Goal: Navigation & Orientation: Understand site structure

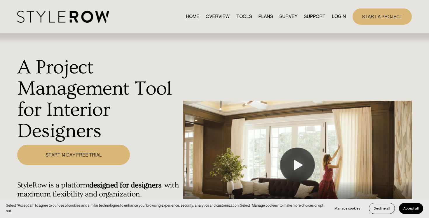
click at [336, 17] on link "LOGIN" at bounding box center [338, 17] width 14 height 8
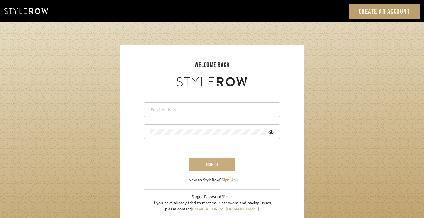
type input "keri@kerifieldsinteriors.com"
click at [210, 164] on button "sign in" at bounding box center [212, 165] width 47 height 14
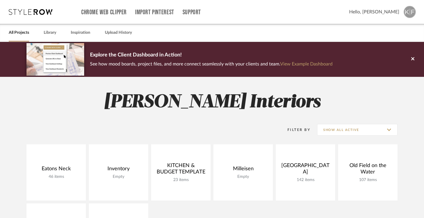
click at [41, 10] on icon at bounding box center [31, 12] width 44 height 6
click at [414, 60] on icon at bounding box center [413, 58] width 3 height 3
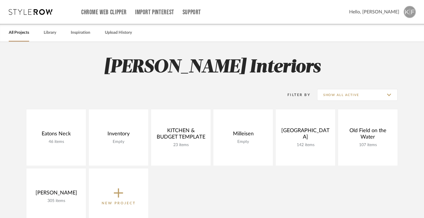
click at [35, 9] on icon at bounding box center [31, 12] width 44 height 6
click at [195, 10] on link "Support" at bounding box center [192, 12] width 18 height 5
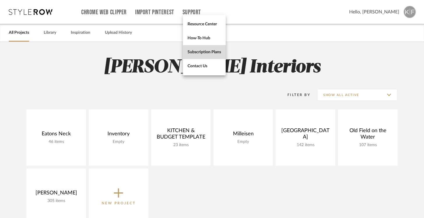
click at [207, 51] on span "Subscription Plans" at bounding box center [205, 52] width 34 height 5
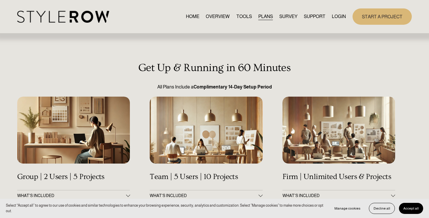
click at [240, 17] on link "TOOLS" at bounding box center [243, 17] width 15 height 8
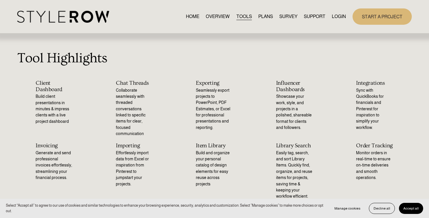
click at [217, 15] on link "OVERVIEW" at bounding box center [218, 17] width 24 height 8
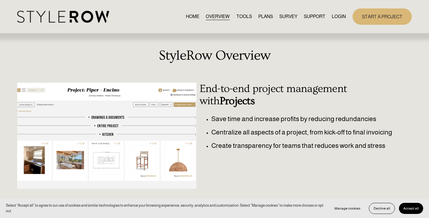
click at [189, 17] on link "HOME" at bounding box center [192, 17] width 13 height 8
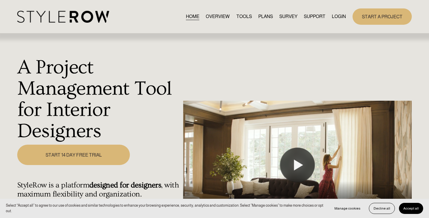
click at [239, 16] on link "TOOLS" at bounding box center [243, 17] width 15 height 8
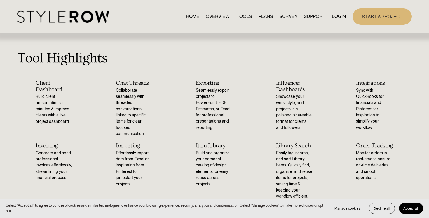
click at [187, 15] on link "HOME" at bounding box center [192, 17] width 13 height 8
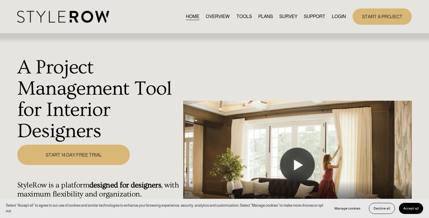
click at [217, 16] on link "OVERVIEW" at bounding box center [218, 17] width 24 height 8
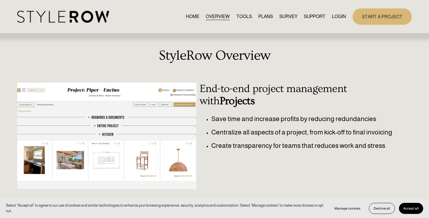
click at [189, 17] on link "HOME" at bounding box center [192, 17] width 13 height 8
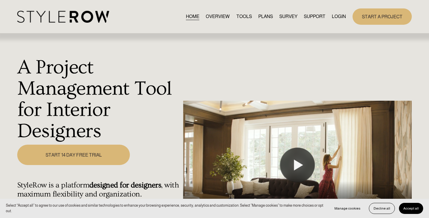
click at [217, 19] on link "OVERVIEW" at bounding box center [218, 17] width 24 height 8
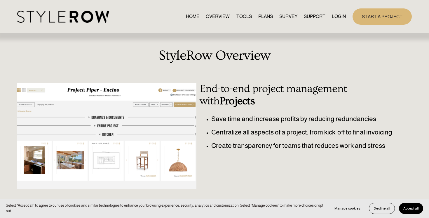
click at [242, 16] on link "TOOLS" at bounding box center [243, 17] width 15 height 8
